Goal: Task Accomplishment & Management: Manage account settings

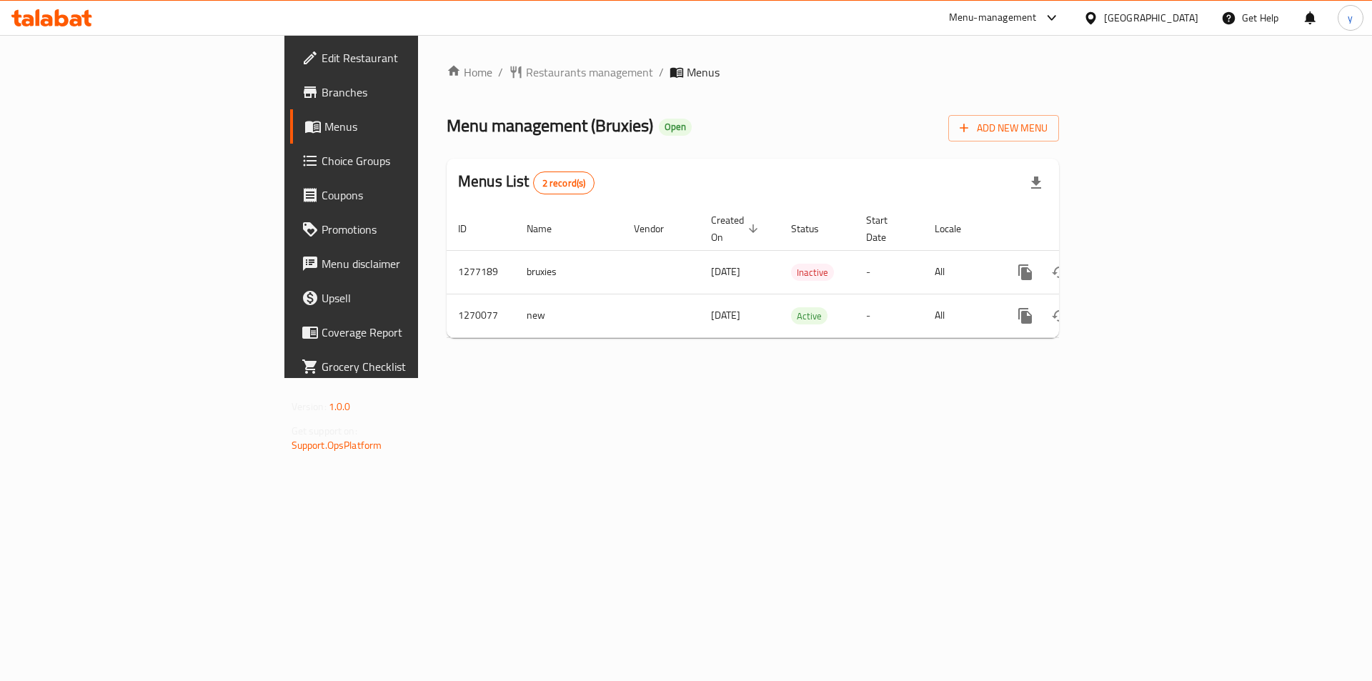
click at [544, 378] on div "Home / Restaurants management / Menus Menu management ( Bruxies ) Open Add New …" at bounding box center [752, 206] width 669 height 343
click at [321, 162] on span "Choice Groups" at bounding box center [411, 160] width 181 height 17
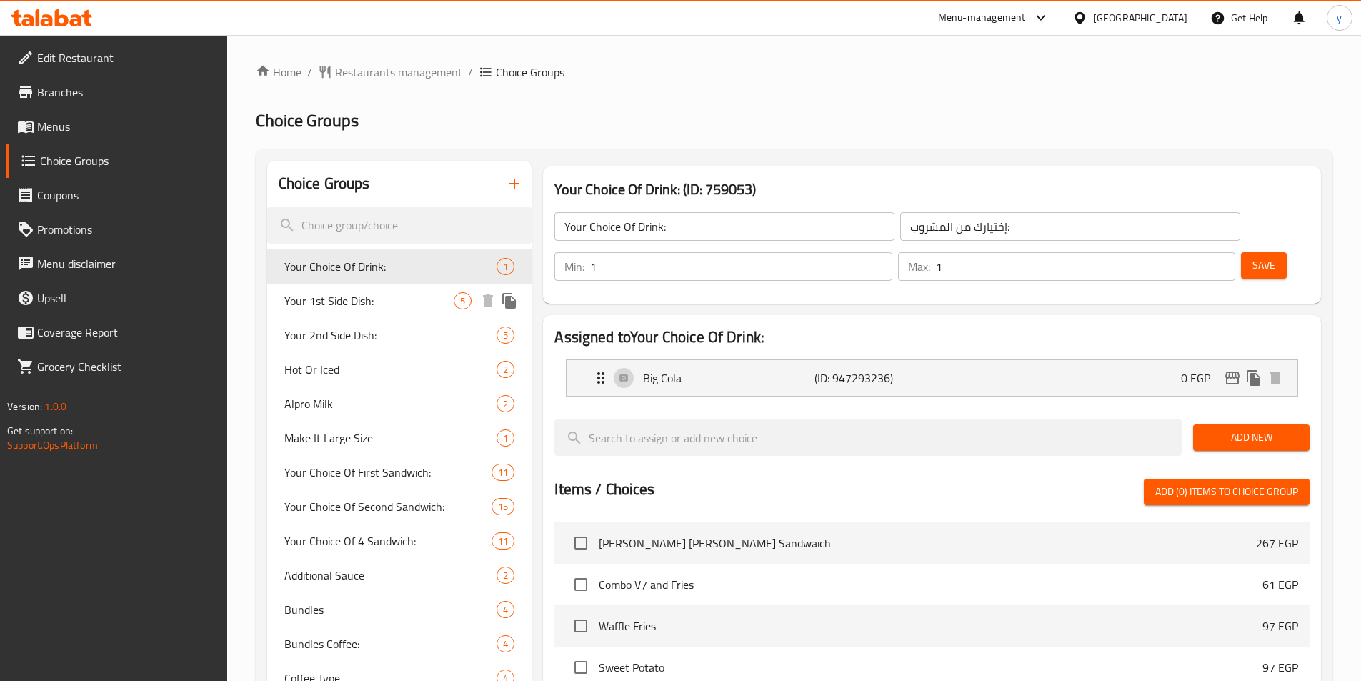
click at [342, 304] on span "Your 1st Side Dish:" at bounding box center [369, 300] width 170 height 17
type input "Your 1st Side Dish:"
type input "الطبق الجانبي الأول:"
type input "2"
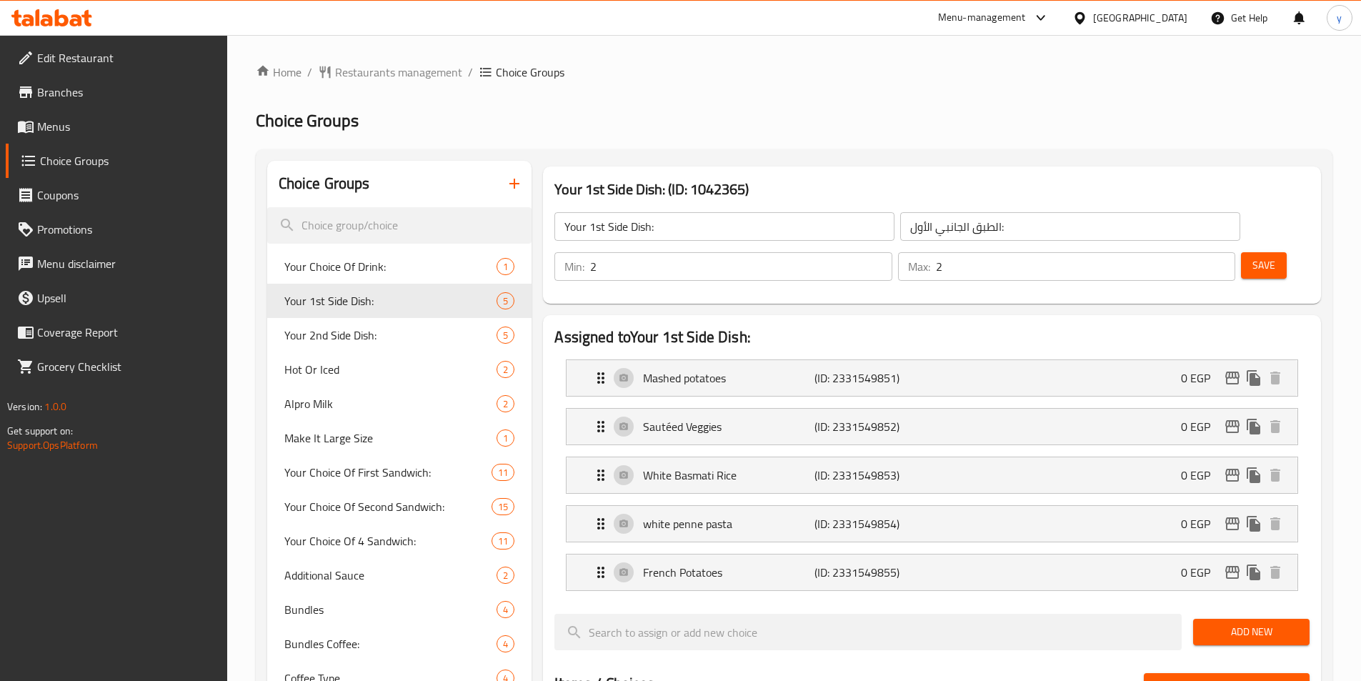
click at [875, 119] on h2 "Choice Groups" at bounding box center [794, 120] width 1077 height 23
click at [1105, 69] on ol "Home / Restaurants management / Choice Groups" at bounding box center [794, 72] width 1077 height 17
click at [623, 127] on h2 "Choice Groups" at bounding box center [794, 120] width 1077 height 23
click at [373, 69] on span "Restaurants management" at bounding box center [398, 72] width 127 height 17
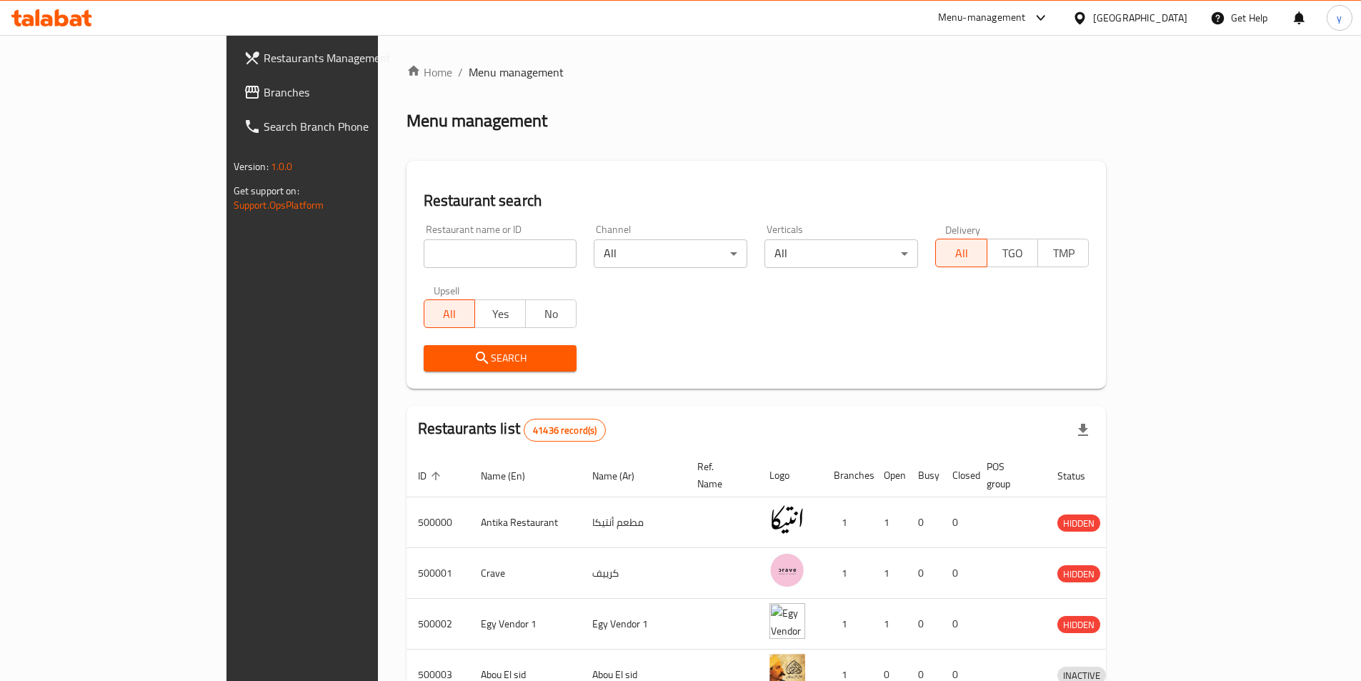
click at [264, 92] on span "Branches" at bounding box center [353, 92] width 179 height 17
